Goal: Check status: Check status

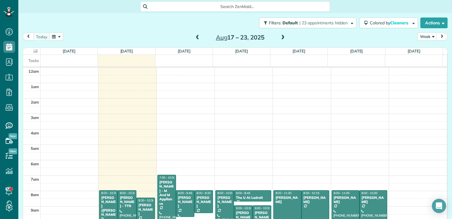
scroll to position [107, 0]
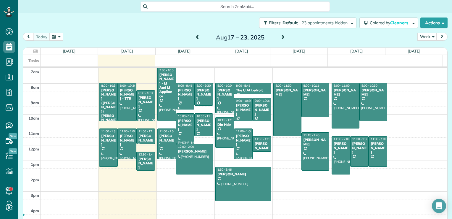
click at [276, 37] on div "Aug 17 – 23, 2025" at bounding box center [240, 37] width 95 height 9
click at [280, 38] on span at bounding box center [283, 37] width 7 height 5
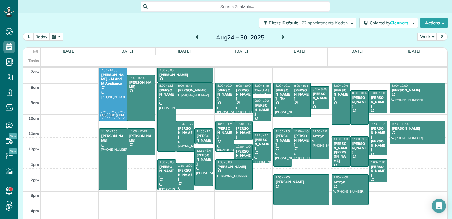
click at [196, 38] on span at bounding box center [198, 37] width 7 height 5
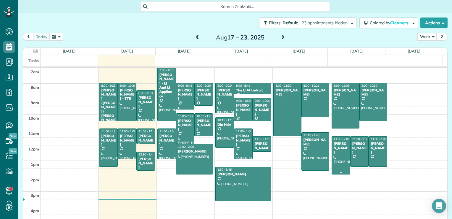
click at [337, 153] on div at bounding box center [341, 155] width 18 height 38
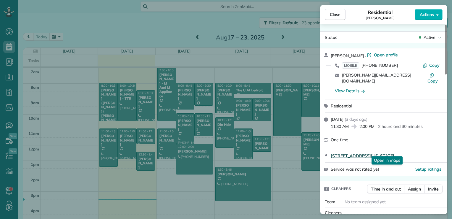
drag, startPoint x: 329, startPoint y: 147, endPoint x: 434, endPoint y: 150, distance: 105.2
click at [434, 150] on div "401 13th Street Northeast P8 Washington DC 20002 Open in maps Open in maps" at bounding box center [383, 155] width 127 height 13
click at [329, 16] on button "Close" at bounding box center [335, 14] width 21 height 11
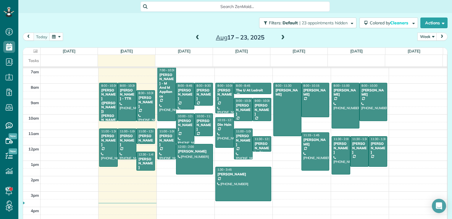
click at [280, 36] on span at bounding box center [283, 37] width 7 height 5
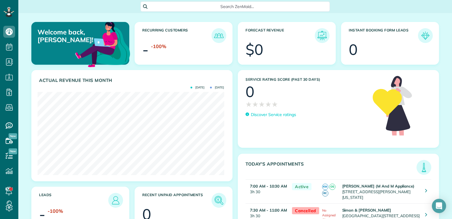
scroll to position [83, 187]
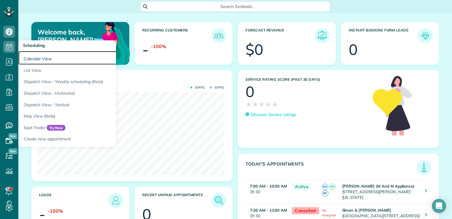
drag, startPoint x: 30, startPoint y: 57, endPoint x: 60, endPoint y: 28, distance: 41.7
click at [30, 57] on link "Calendar View" at bounding box center [92, 58] width 148 height 14
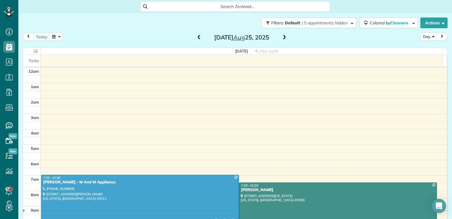
scroll to position [3, 3]
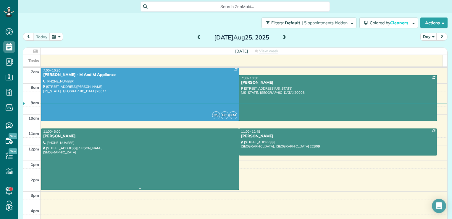
click at [114, 148] on div at bounding box center [140, 159] width 198 height 60
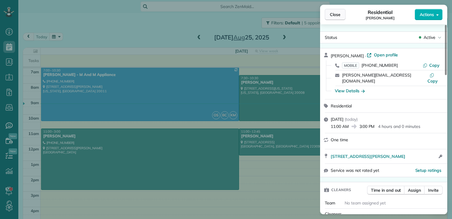
click at [330, 14] on span "Close" at bounding box center [335, 15] width 11 height 6
